Goal: Check status: Check status

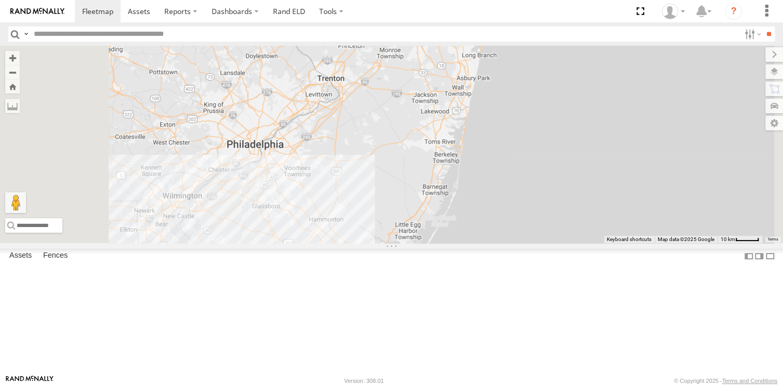
drag, startPoint x: 591, startPoint y: 151, endPoint x: 557, endPoint y: 309, distance: 161.2
click at [557, 243] on div "245047 [PERSON_NAME] 390294 [PERSON_NAME]" at bounding box center [391, 144] width 783 height 197
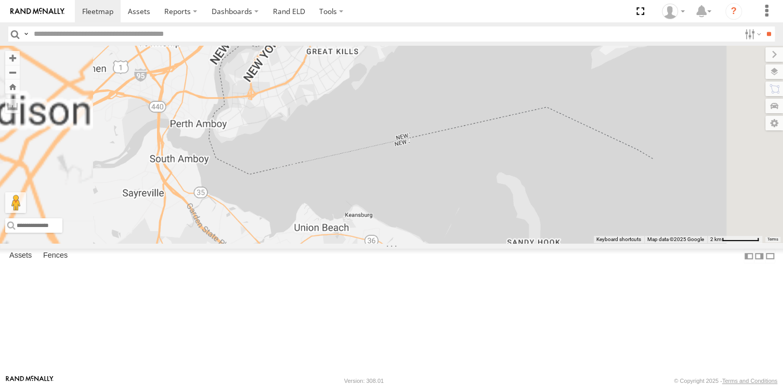
drag, startPoint x: 584, startPoint y: 163, endPoint x: 550, endPoint y: 363, distance: 202.9
click at [550, 243] on div "245047 [PERSON_NAME] 390294 [PERSON_NAME]" at bounding box center [391, 144] width 783 height 197
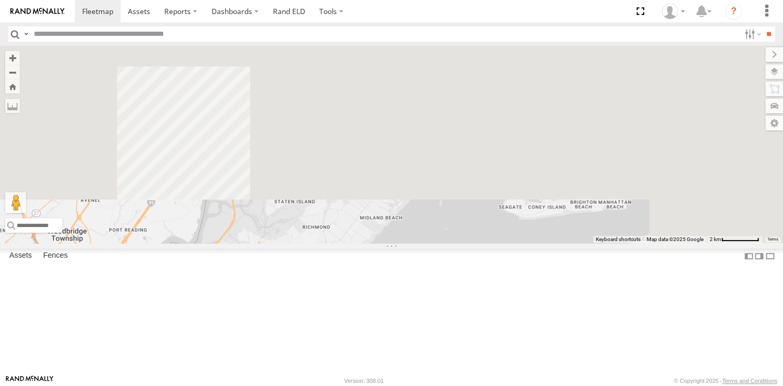
drag, startPoint x: 563, startPoint y: 123, endPoint x: 536, endPoint y: 342, distance: 221.0
click at [540, 243] on div "245047 [PERSON_NAME] 390294 [PERSON_NAME]" at bounding box center [391, 144] width 783 height 197
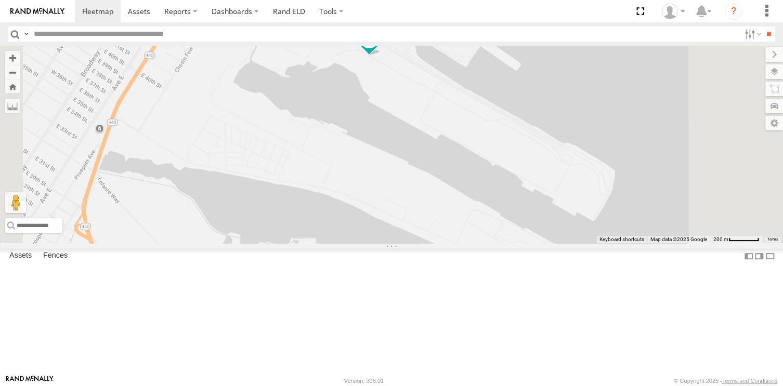
drag, startPoint x: 514, startPoint y: 206, endPoint x: 513, endPoint y: 236, distance: 30.1
click at [513, 236] on div "245047 [PERSON_NAME] 390294 [PERSON_NAME]" at bounding box center [391, 144] width 783 height 197
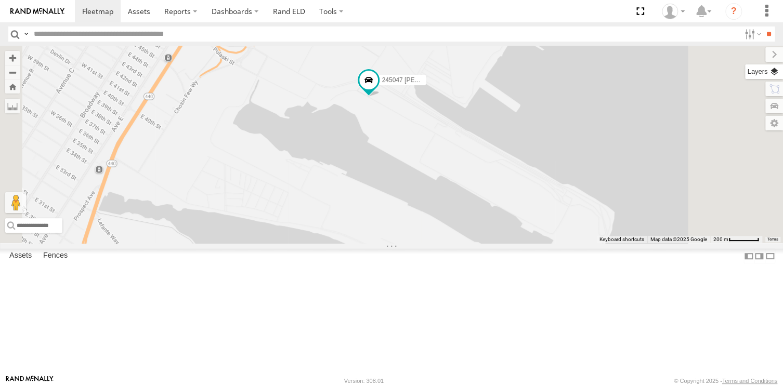
click at [774, 72] on label at bounding box center [764, 71] width 38 height 15
click at [0, 0] on label at bounding box center [0, 0] width 0 height 0
click at [0, 0] on span "Satellite + Roadmap" at bounding box center [0, 0] width 0 height 0
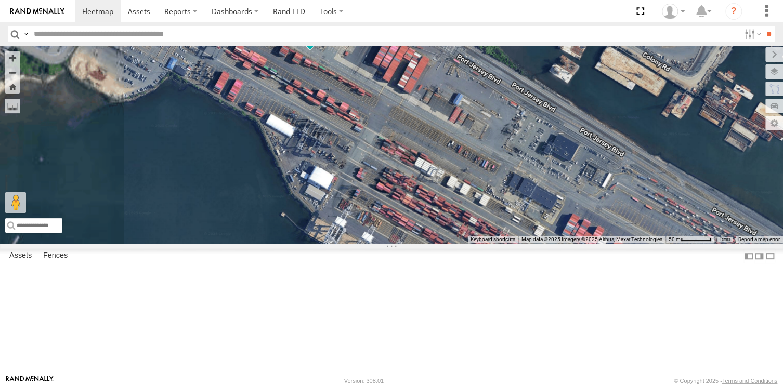
drag, startPoint x: 497, startPoint y: 148, endPoint x: 524, endPoint y: 291, distance: 144.9
click at [524, 243] on div "245047 [PERSON_NAME] 390294 [PERSON_NAME]" at bounding box center [391, 144] width 783 height 197
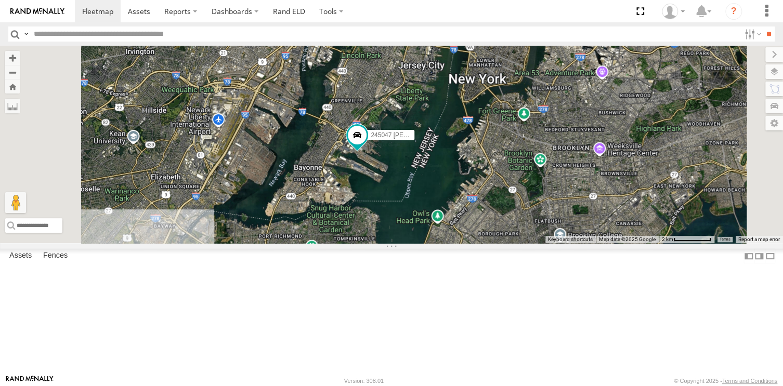
drag, startPoint x: 480, startPoint y: 248, endPoint x: 488, endPoint y: 214, distance: 34.7
click at [488, 214] on div "245047 [PERSON_NAME] 390294 [PERSON_NAME]" at bounding box center [391, 144] width 783 height 197
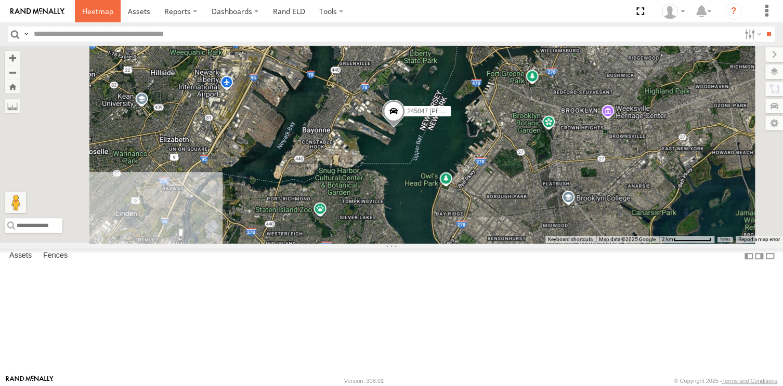
click at [101, 12] on span at bounding box center [97, 11] width 31 height 10
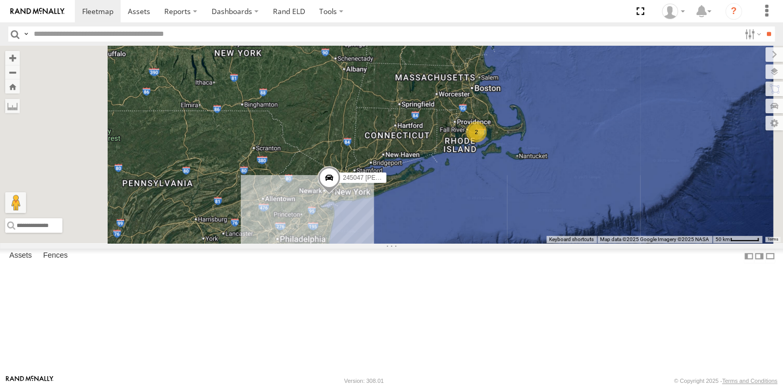
drag, startPoint x: 479, startPoint y: 233, endPoint x: 465, endPoint y: 306, distance: 74.2
click at [465, 243] on div "3 245047 Shawn 390294 Lee 2" at bounding box center [391, 144] width 783 height 197
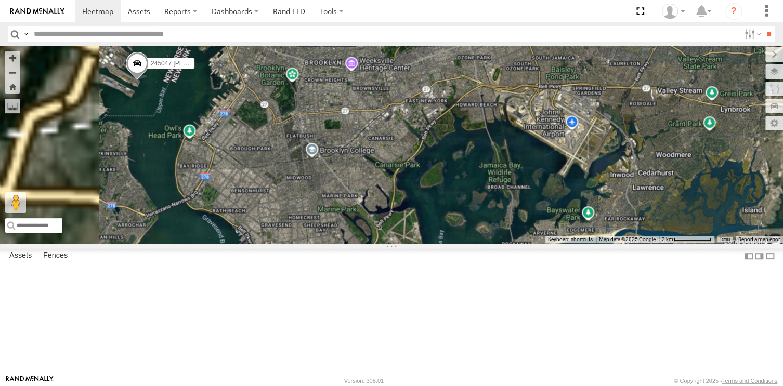
drag, startPoint x: 360, startPoint y: 253, endPoint x: 578, endPoint y: 326, distance: 229.6
click at [578, 243] on div "245047 [PERSON_NAME] 390294 [PERSON_NAME]" at bounding box center [391, 144] width 783 height 197
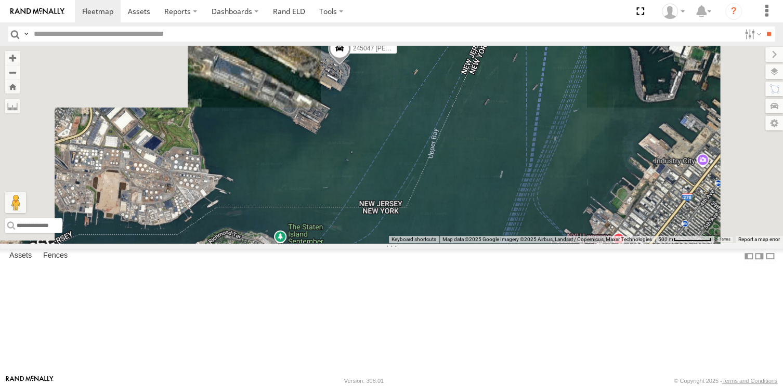
drag, startPoint x: 481, startPoint y: 184, endPoint x: 490, endPoint y: 338, distance: 154.1
click at [490, 243] on div "245047 [PERSON_NAME] 390294 [PERSON_NAME]" at bounding box center [391, 144] width 783 height 197
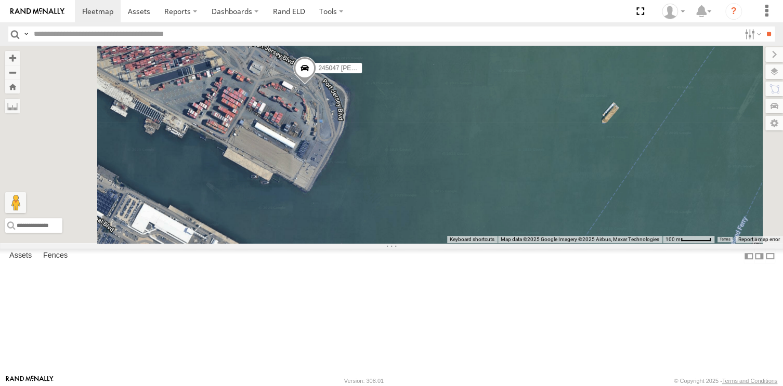
drag, startPoint x: 469, startPoint y: 234, endPoint x: 480, endPoint y: 282, distance: 48.5
click at [480, 243] on div "245047 [PERSON_NAME] 390294 [PERSON_NAME]" at bounding box center [391, 144] width 783 height 197
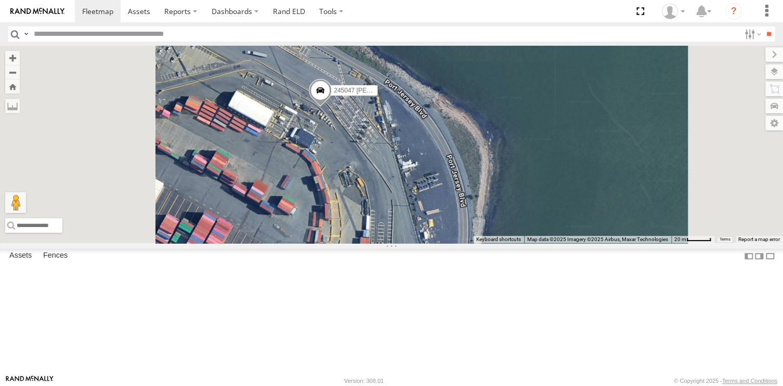
drag, startPoint x: 445, startPoint y: 190, endPoint x: 485, endPoint y: 326, distance: 141.9
click at [485, 243] on div "245047 [PERSON_NAME] 390294 [PERSON_NAME]" at bounding box center [391, 144] width 783 height 197
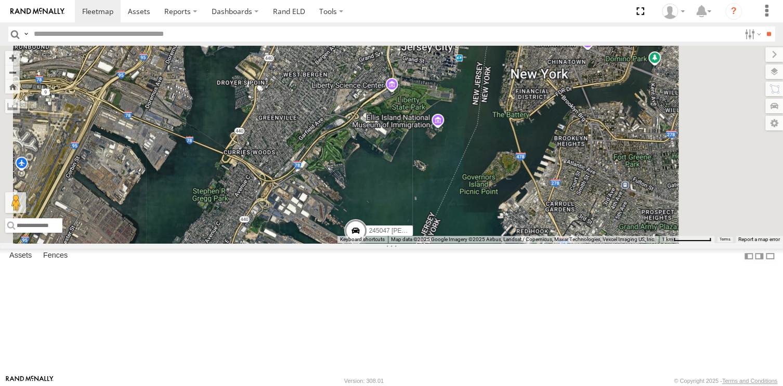
click at [526, 243] on div "245047 [PERSON_NAME] 390294 [PERSON_NAME]" at bounding box center [391, 144] width 783 height 197
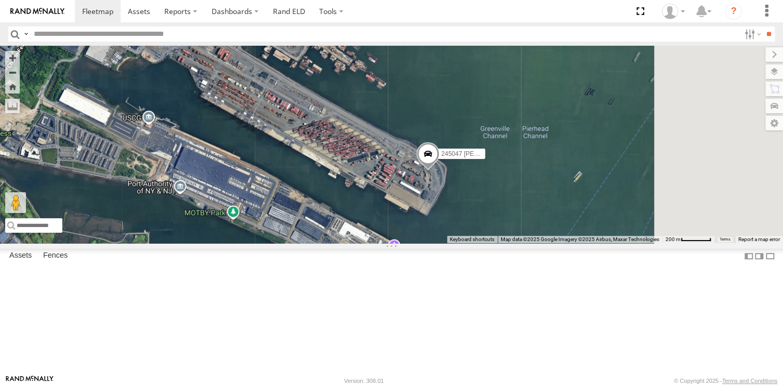
drag, startPoint x: 607, startPoint y: 180, endPoint x: 524, endPoint y: 299, distance: 145.6
click at [524, 243] on div "245047 [PERSON_NAME] 390294 [PERSON_NAME]" at bounding box center [391, 144] width 783 height 197
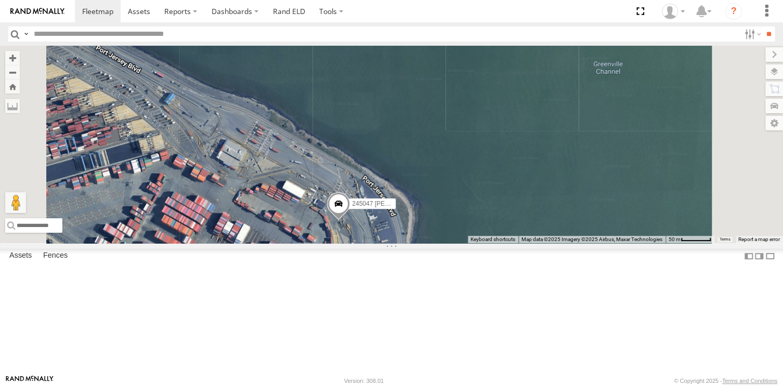
drag, startPoint x: 507, startPoint y: 286, endPoint x: 512, endPoint y: 224, distance: 62.6
click at [512, 224] on div "245047 [PERSON_NAME] 390294 [PERSON_NAME]" at bounding box center [391, 144] width 783 height 197
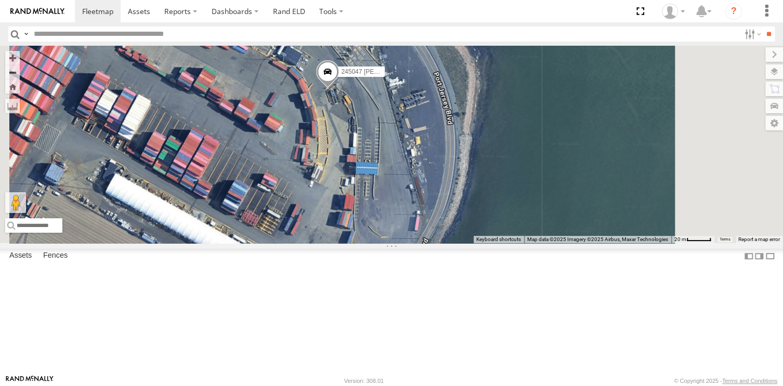
drag, startPoint x: 511, startPoint y: 275, endPoint x: 517, endPoint y: 228, distance: 47.6
click at [517, 228] on div "245047 [PERSON_NAME] 390294 [PERSON_NAME]" at bounding box center [391, 144] width 783 height 197
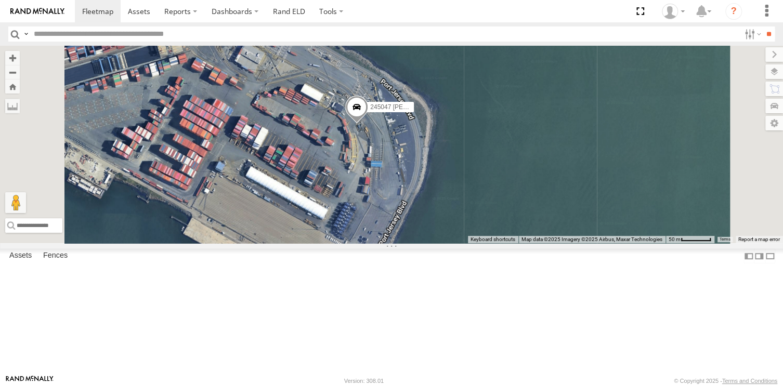
click at [368, 124] on span at bounding box center [356, 110] width 23 height 28
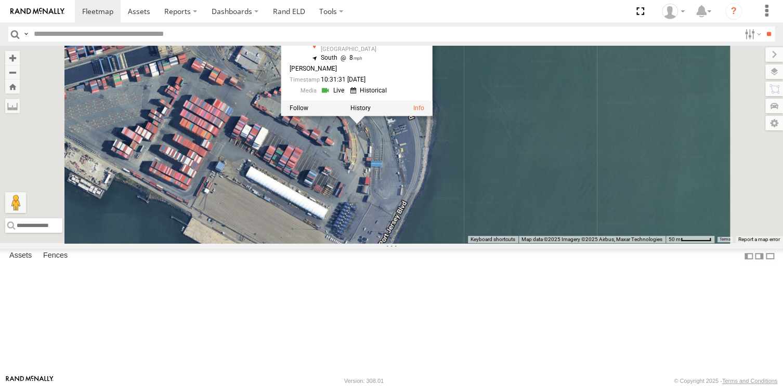
click at [586, 243] on div "245047 Shawn 390294 Lee 245047 Shawn All Assets Port Jersey Blvd Jersey City 40…" at bounding box center [391, 144] width 783 height 197
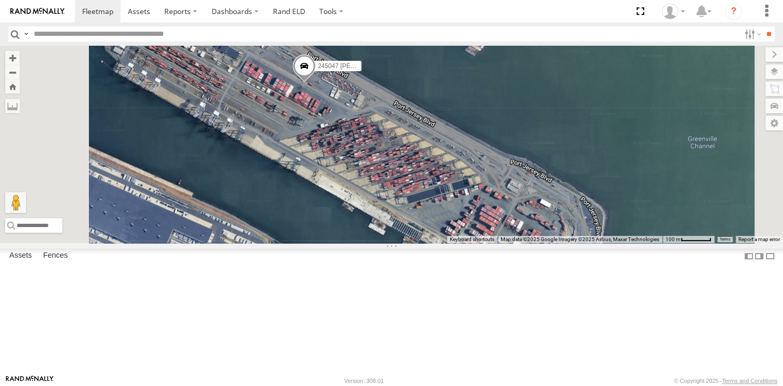
drag, startPoint x: 420, startPoint y: 110, endPoint x: 437, endPoint y: 232, distance: 123.7
click at [437, 232] on div "245047 [PERSON_NAME]" at bounding box center [391, 144] width 783 height 197
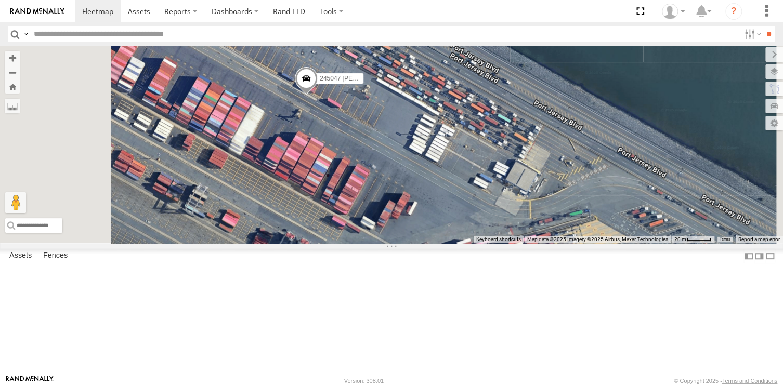
drag, startPoint x: 441, startPoint y: 187, endPoint x: 443, endPoint y: 199, distance: 12.6
click at [443, 199] on div "245047 [PERSON_NAME]" at bounding box center [391, 144] width 783 height 197
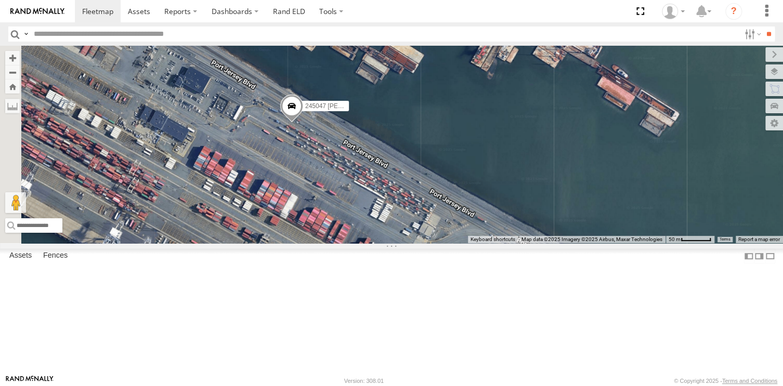
drag, startPoint x: 354, startPoint y: 174, endPoint x: 404, endPoint y: 236, distance: 80.2
click at [404, 236] on div "245047 [PERSON_NAME]" at bounding box center [391, 144] width 783 height 197
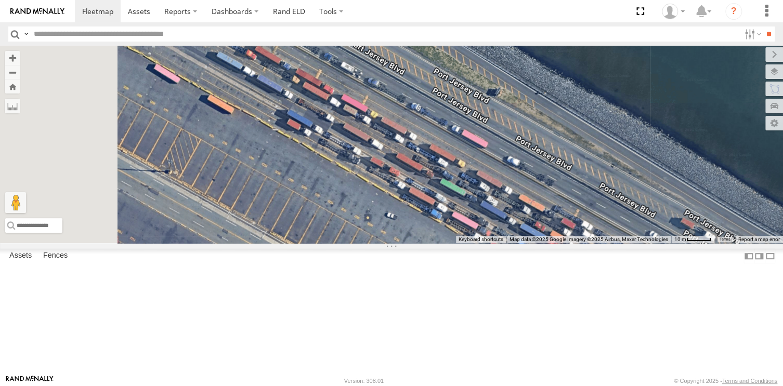
drag, startPoint x: 415, startPoint y: 211, endPoint x: 416, endPoint y: 221, distance: 10.4
click at [416, 221] on div "245047 [PERSON_NAME]" at bounding box center [391, 144] width 783 height 197
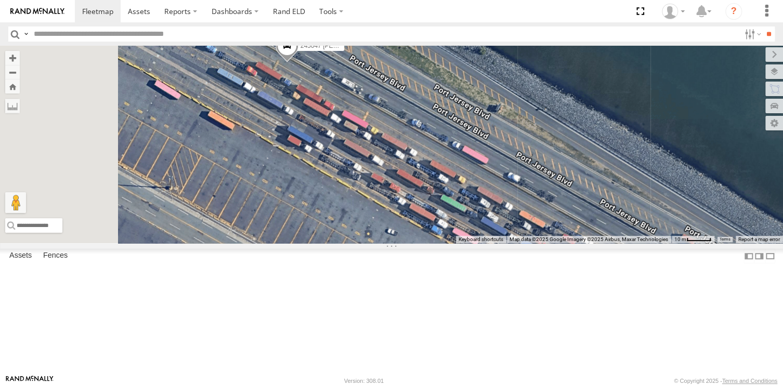
drag, startPoint x: 414, startPoint y: 205, endPoint x: 414, endPoint y: 226, distance: 20.3
click at [414, 226] on div "245047 [PERSON_NAME]" at bounding box center [391, 144] width 783 height 197
click at [397, 162] on div at bounding box center [391, 144] width 783 height 197
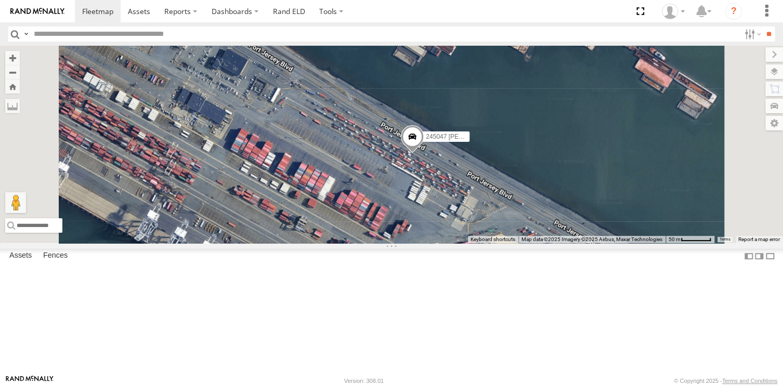
drag, startPoint x: 510, startPoint y: 236, endPoint x: 509, endPoint y: 222, distance: 14.6
click at [509, 222] on div "245047 [PERSON_NAME]" at bounding box center [391, 144] width 783 height 197
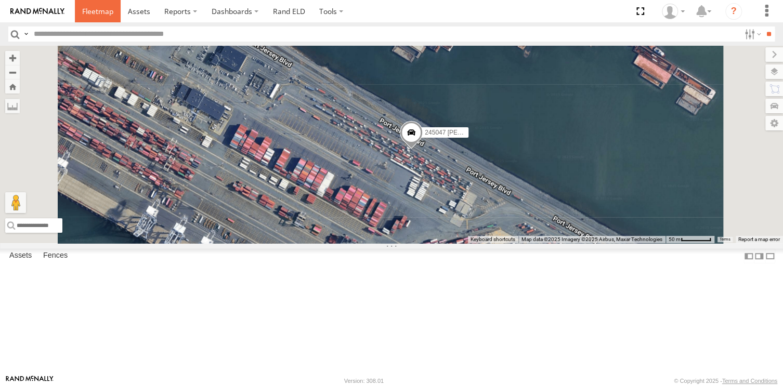
click at [92, 12] on span at bounding box center [97, 11] width 31 height 10
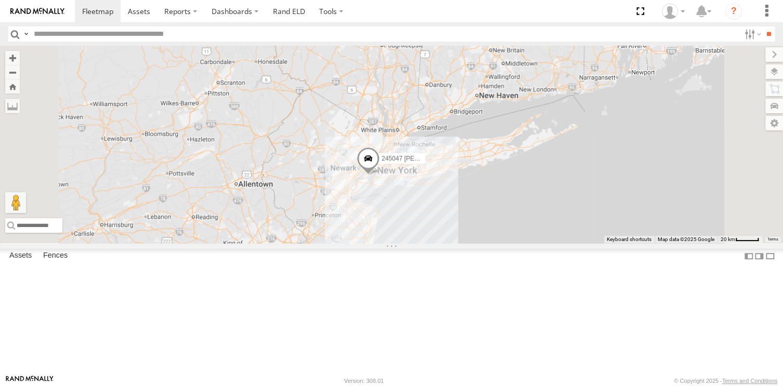
drag, startPoint x: 455, startPoint y: 171, endPoint x: 506, endPoint y: 327, distance: 163.9
click at [506, 243] on div "245047 Shawn 390294 Lee 3" at bounding box center [391, 144] width 783 height 197
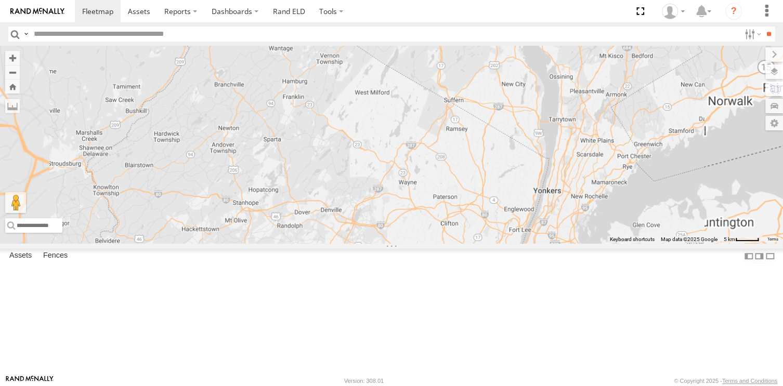
drag, startPoint x: 535, startPoint y: 318, endPoint x: 491, endPoint y: 255, distance: 76.4
click at [496, 243] on div "245047 [PERSON_NAME] 390294 [PERSON_NAME]" at bounding box center [391, 144] width 783 height 197
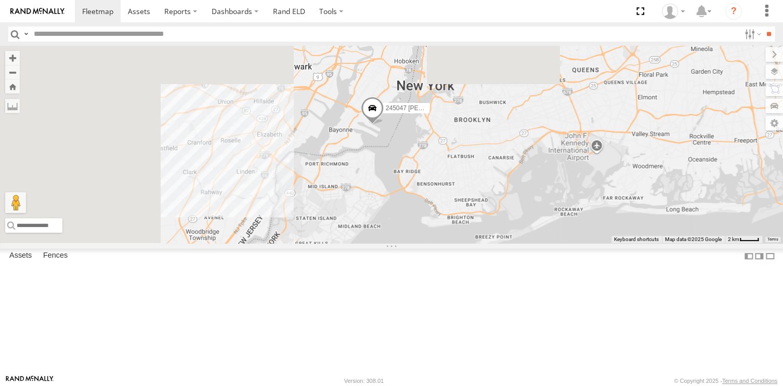
drag, startPoint x: 493, startPoint y: 221, endPoint x: 527, endPoint y: 295, distance: 80.9
click at [527, 243] on div "245047 [PERSON_NAME] 390294 [PERSON_NAME]" at bounding box center [391, 144] width 783 height 197
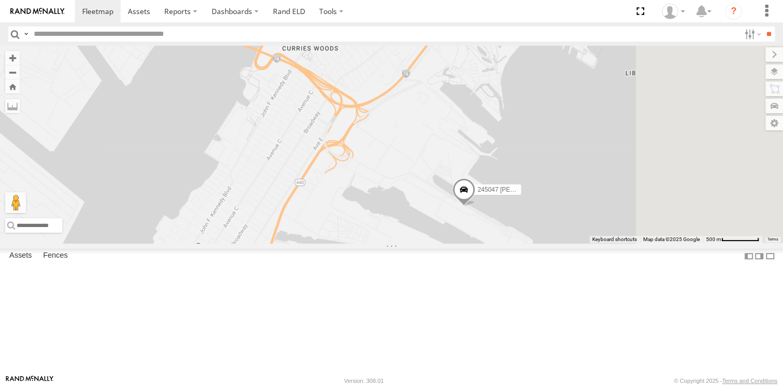
drag, startPoint x: 591, startPoint y: 309, endPoint x: 504, endPoint y: 282, distance: 91.4
click at [504, 243] on div "245047 [PERSON_NAME] 390294 [PERSON_NAME]" at bounding box center [391, 144] width 783 height 197
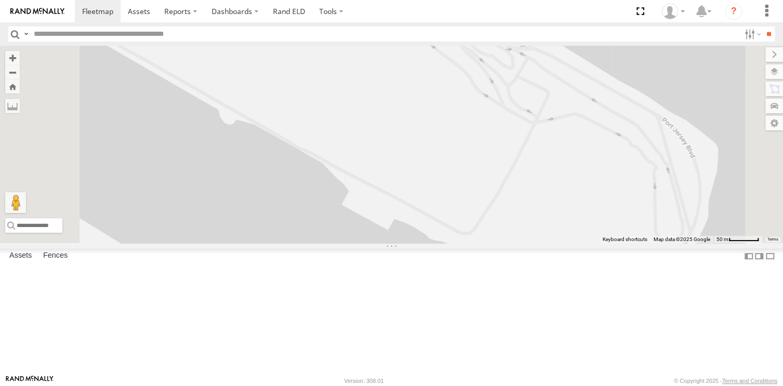
drag, startPoint x: 433, startPoint y: 162, endPoint x: 532, endPoint y: 355, distance: 217.3
click at [532, 243] on div "245047 [PERSON_NAME] 390294 [PERSON_NAME]" at bounding box center [391, 144] width 783 height 197
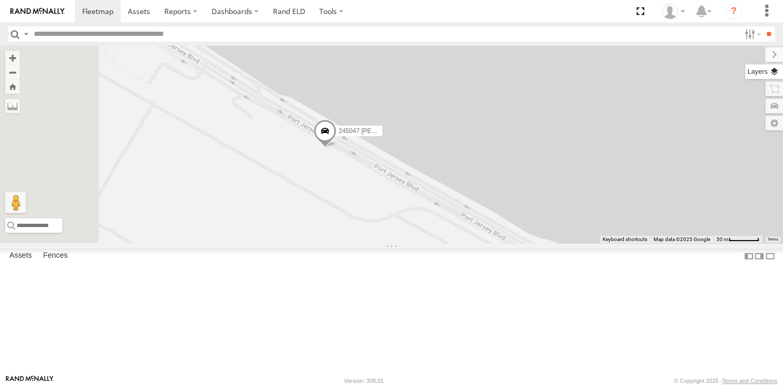
click at [774, 72] on label at bounding box center [764, 71] width 38 height 15
click at [0, 0] on label at bounding box center [0, 0] width 0 height 0
click at [0, 0] on span "Satellite + Roadmap" at bounding box center [0, 0] width 0 height 0
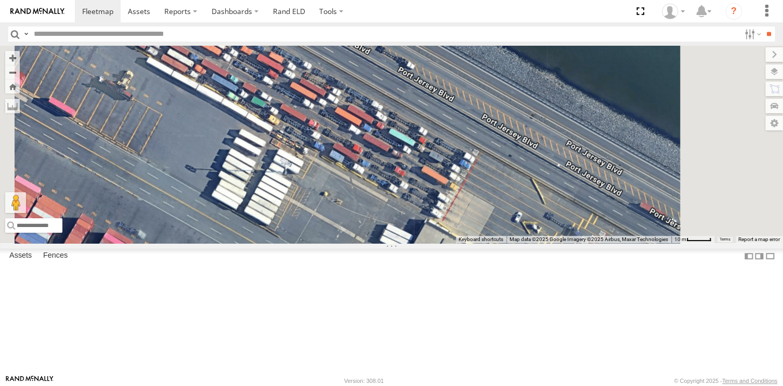
drag, startPoint x: 451, startPoint y: 238, endPoint x: 459, endPoint y: 280, distance: 43.0
click at [459, 243] on div "245047 [PERSON_NAME] 390294 [PERSON_NAME]" at bounding box center [391, 144] width 783 height 197
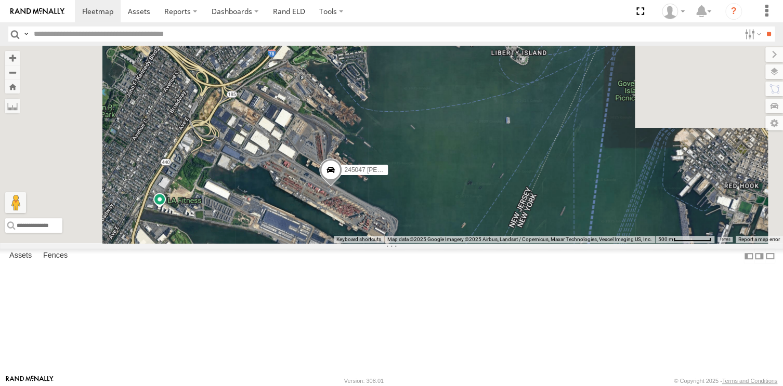
drag, startPoint x: 434, startPoint y: 276, endPoint x: 465, endPoint y: 253, distance: 38.9
click at [461, 243] on div "245047 [PERSON_NAME] 390294 [PERSON_NAME]" at bounding box center [391, 144] width 783 height 197
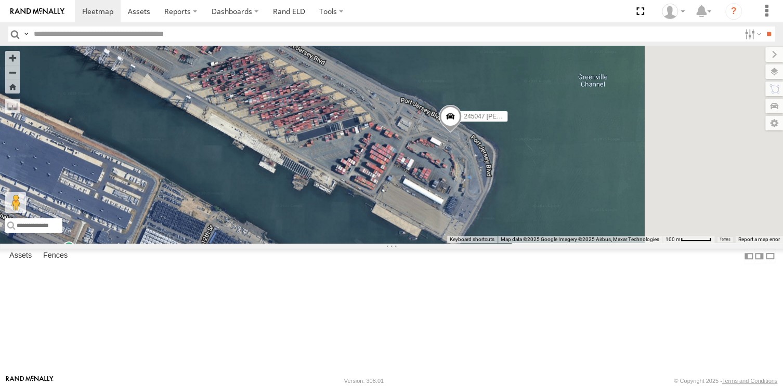
drag, startPoint x: 557, startPoint y: 247, endPoint x: 349, endPoint y: 305, distance: 215.7
click at [349, 243] on div "245047 [PERSON_NAME]" at bounding box center [391, 144] width 783 height 197
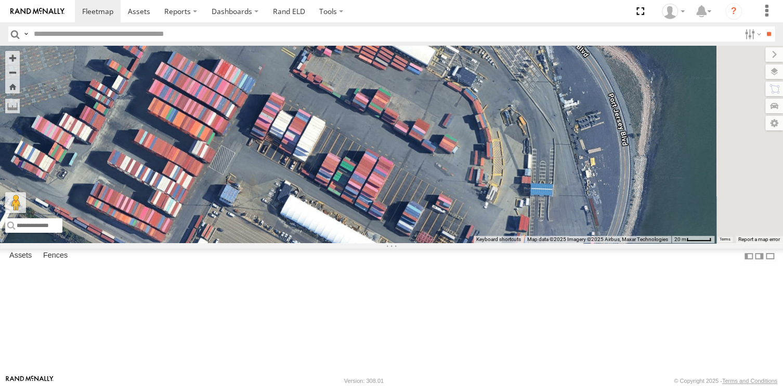
drag, startPoint x: 402, startPoint y: 296, endPoint x: 368, endPoint y: 315, distance: 39.1
click at [368, 243] on div "245047 [PERSON_NAME]" at bounding box center [391, 144] width 783 height 197
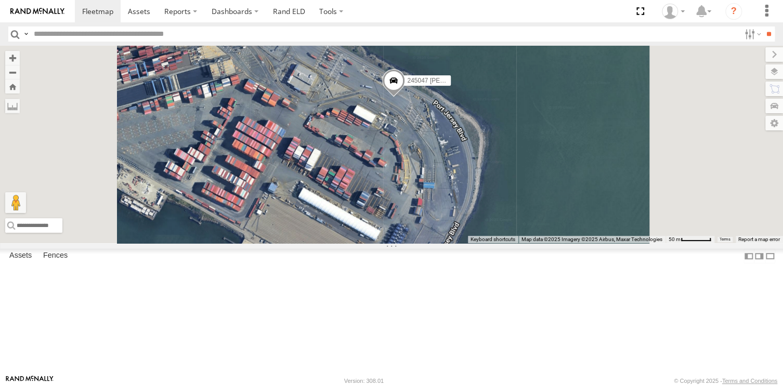
drag, startPoint x: 467, startPoint y: 228, endPoint x: 443, endPoint y: 246, distance: 29.6
click at [443, 243] on div "245047 [PERSON_NAME]" at bounding box center [391, 144] width 783 height 197
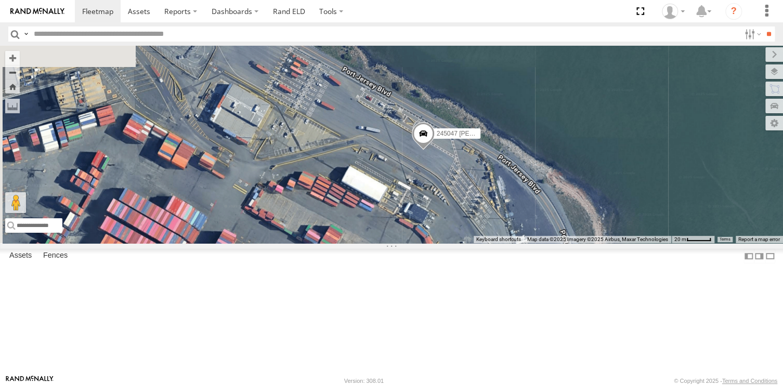
drag, startPoint x: 395, startPoint y: 222, endPoint x: 426, endPoint y: 286, distance: 70.7
click at [426, 243] on div "245047 [PERSON_NAME]" at bounding box center [391, 144] width 783 height 197
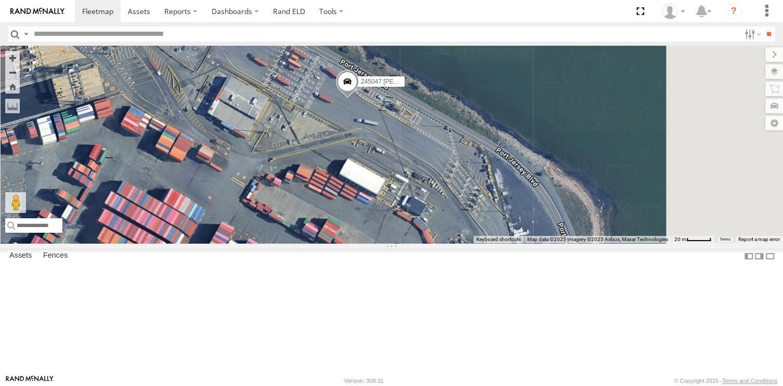
drag, startPoint x: 428, startPoint y: 258, endPoint x: 422, endPoint y: 239, distance: 20.1
click at [422, 239] on div "245047 [PERSON_NAME]" at bounding box center [391, 144] width 783 height 197
